Goal: Task Accomplishment & Management: Use online tool/utility

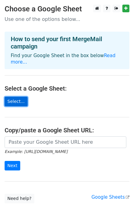
click at [13, 97] on link "Select..." at bounding box center [16, 102] width 23 height 10
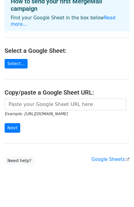
scroll to position [38, 0]
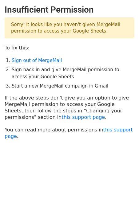
click at [28, 71] on li "Sign back in and give MergeMail permission to access your Google Sheets" at bounding box center [73, 73] width 123 height 14
click at [61, 118] on link "this support page" at bounding box center [82, 117] width 43 height 6
click at [41, 59] on link "Sign out of MergeMail" at bounding box center [37, 61] width 50 height 6
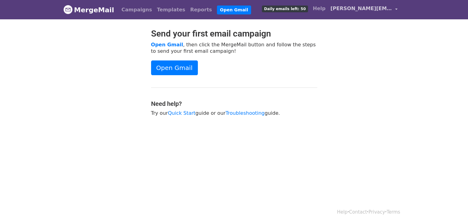
click at [355, 10] on span "huynh.diep@watersolutionssea.com" at bounding box center [360, 8] width 61 height 7
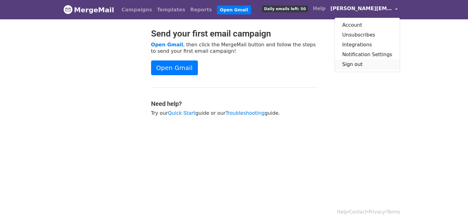
click at [361, 60] on link "Sign out" at bounding box center [366, 65] width 65 height 10
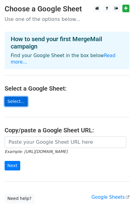
click at [11, 97] on link "Select..." at bounding box center [16, 102] width 23 height 10
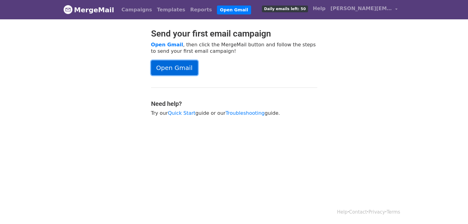
click at [178, 69] on link "Open Gmail" at bounding box center [174, 68] width 47 height 15
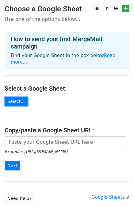
click at [16, 100] on main "Choose a Google Sheet Use one of the options below... How to send your first Me…" at bounding box center [67, 104] width 134 height 199
click at [16, 97] on link "Select..." at bounding box center [16, 102] width 23 height 10
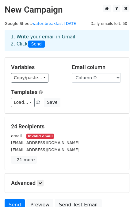
click at [86, 103] on div "Load... No templates saved Save" at bounding box center [66, 103] width 121 height 10
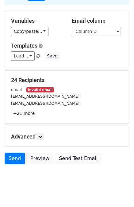
scroll to position [55, 0]
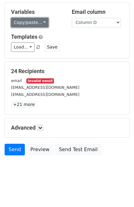
click at [32, 20] on link "Copy/paste..." at bounding box center [29, 23] width 37 height 10
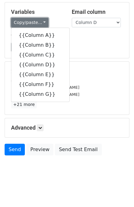
click at [32, 20] on link "Copy/paste..." at bounding box center [29, 23] width 37 height 10
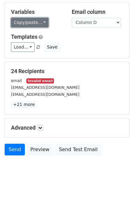
click at [32, 20] on link "Copy/paste..." at bounding box center [29, 23] width 37 height 10
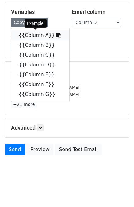
click at [40, 35] on link "{{Column A}}" at bounding box center [40, 35] width 58 height 10
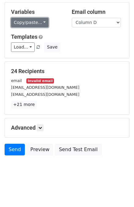
click at [24, 23] on link "Copy/paste..." at bounding box center [29, 23] width 37 height 10
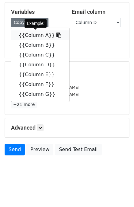
click at [27, 37] on link "{{Column A}}" at bounding box center [40, 35] width 58 height 10
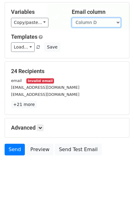
click at [89, 25] on select "Column A Column B Column C Column D Column E Column F Column G" at bounding box center [96, 23] width 49 height 10
select select "Column A"
click at [72, 18] on select "Column A Column B Column C Column D Column E Column F Column G" at bounding box center [96, 23] width 49 height 10
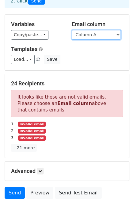
scroll to position [0, 0]
